Goal: Task Accomplishment & Management: Use online tool/utility

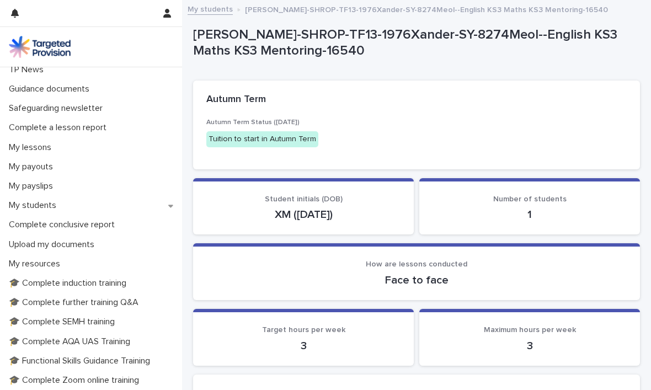
scroll to position [85, 0]
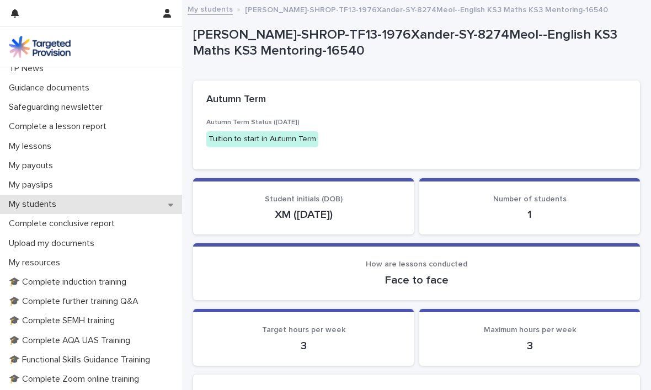
click at [53, 202] on p "My students" at bounding box center [34, 204] width 61 height 10
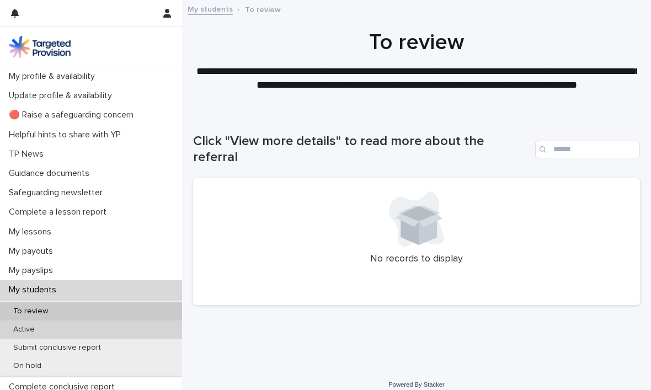
click at [38, 323] on div "Active" at bounding box center [91, 329] width 182 height 18
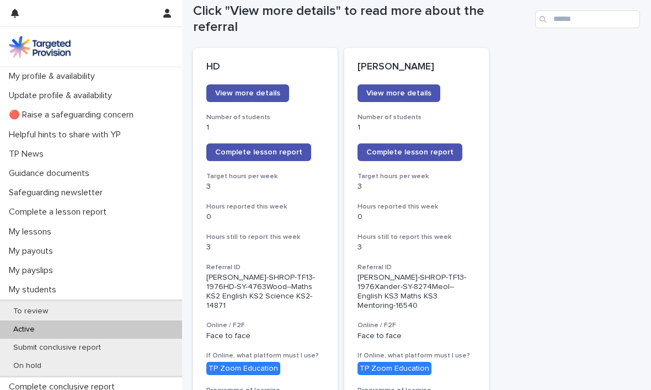
scroll to position [131, 0]
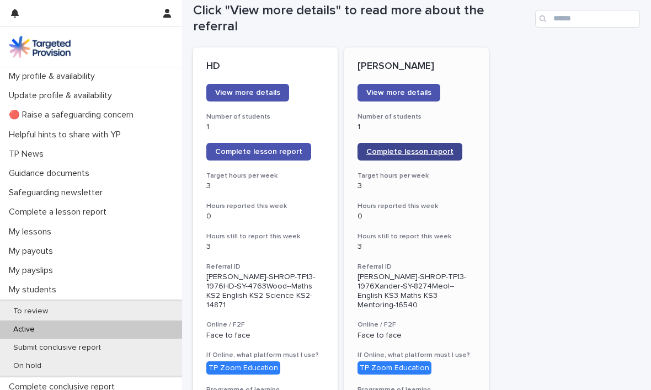
click at [402, 148] on span "Complete lesson report" at bounding box center [409, 152] width 87 height 8
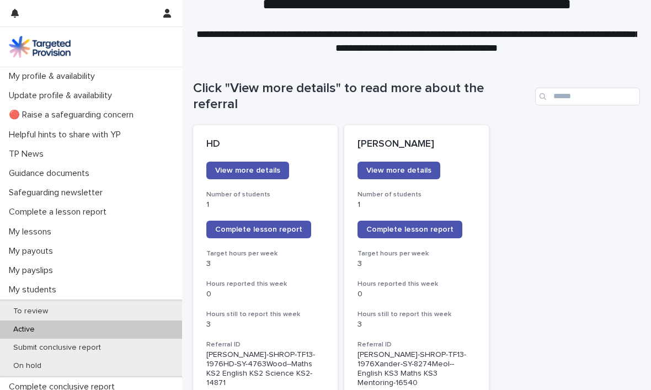
scroll to position [58, 0]
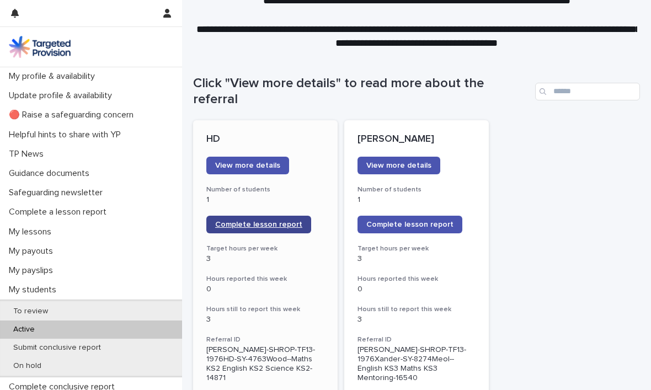
click at [264, 216] on link "Complete lesson report" at bounding box center [258, 225] width 105 height 18
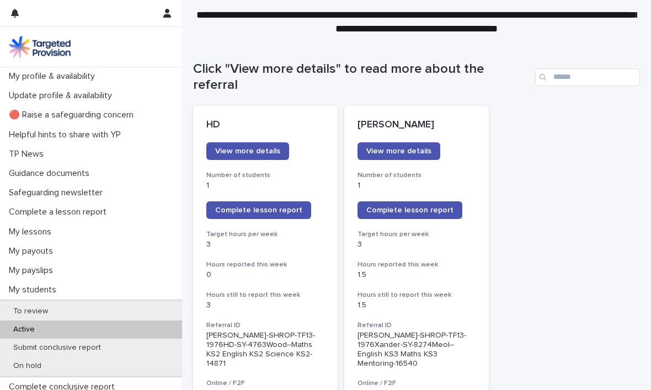
scroll to position [76, 0]
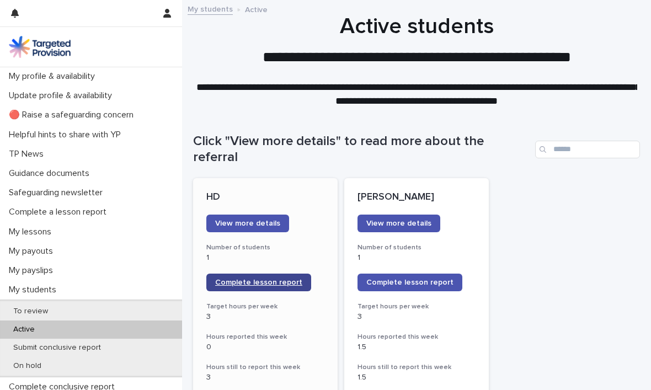
click at [264, 278] on span "Complete lesson report" at bounding box center [258, 282] width 87 height 8
